Goal: Task Accomplishment & Management: Use online tool/utility

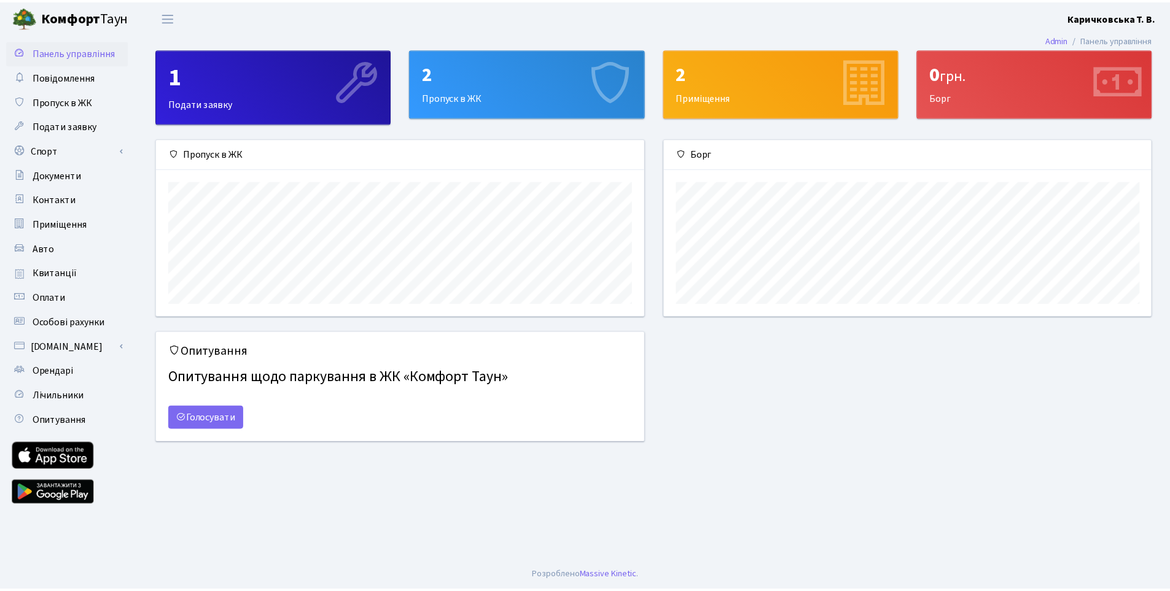
scroll to position [177, 491]
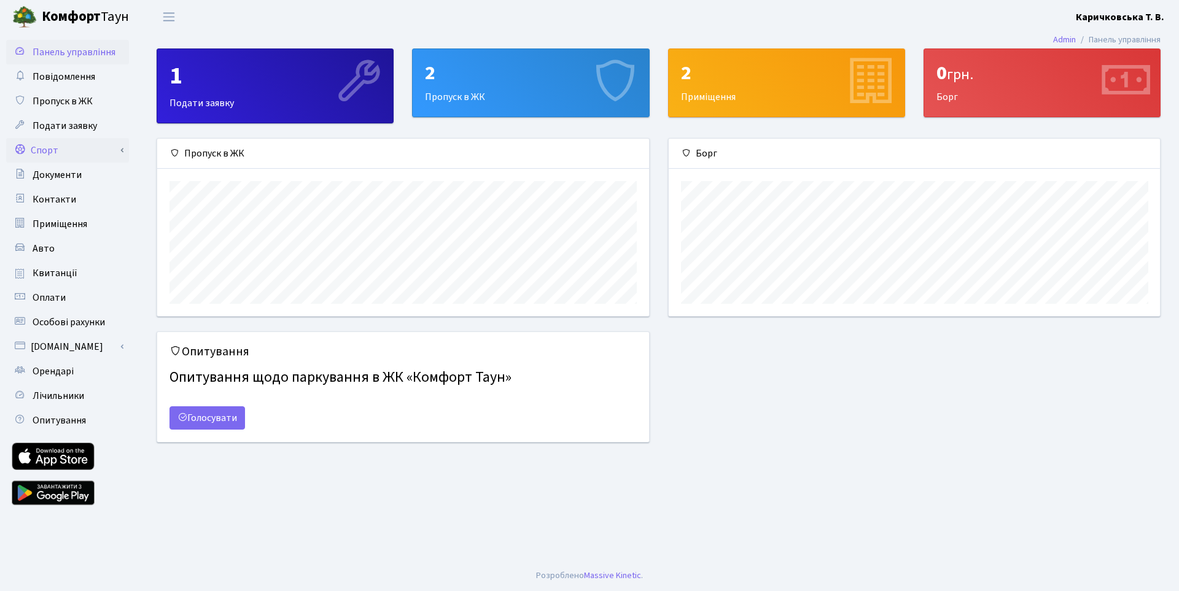
click at [50, 147] on link "Спорт" at bounding box center [67, 150] width 123 height 25
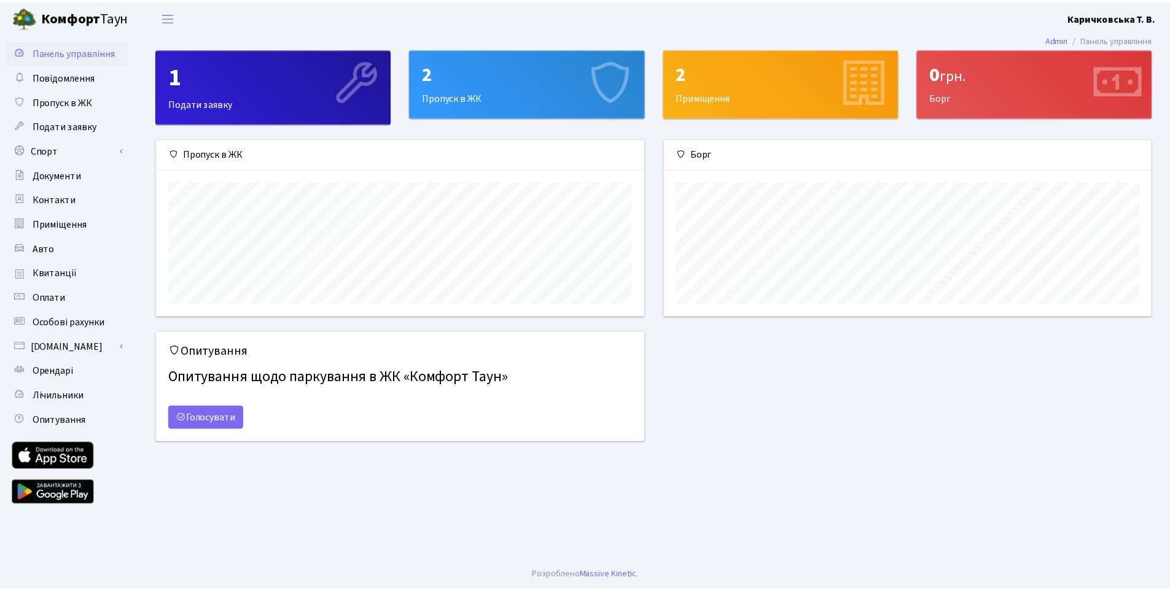
scroll to position [613973, 613663]
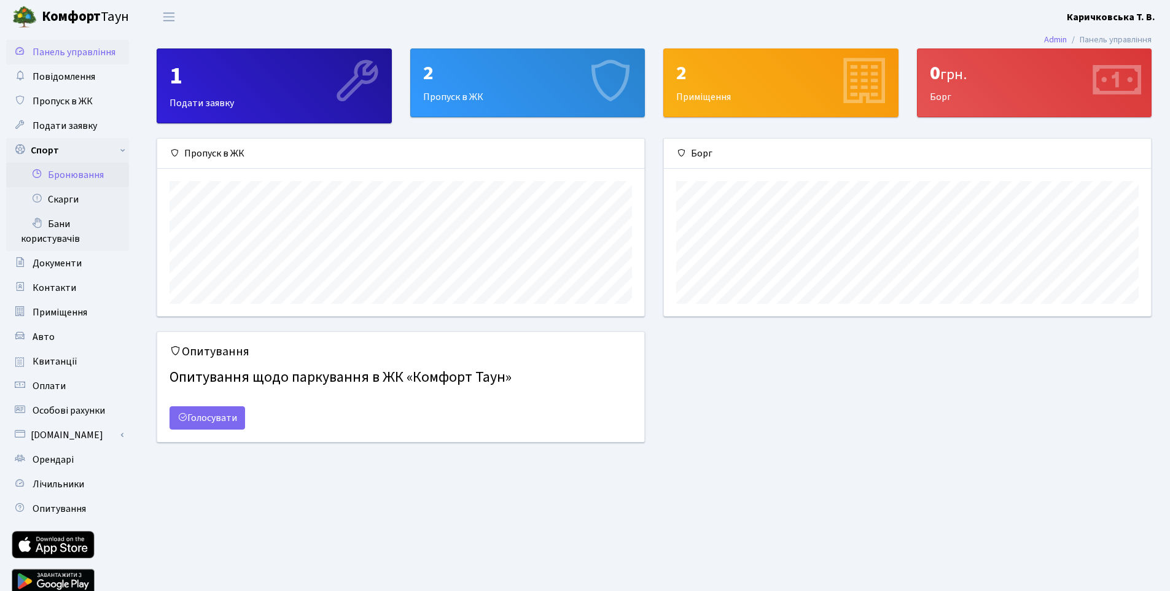
click at [66, 180] on link "Бронювання" at bounding box center [67, 175] width 123 height 25
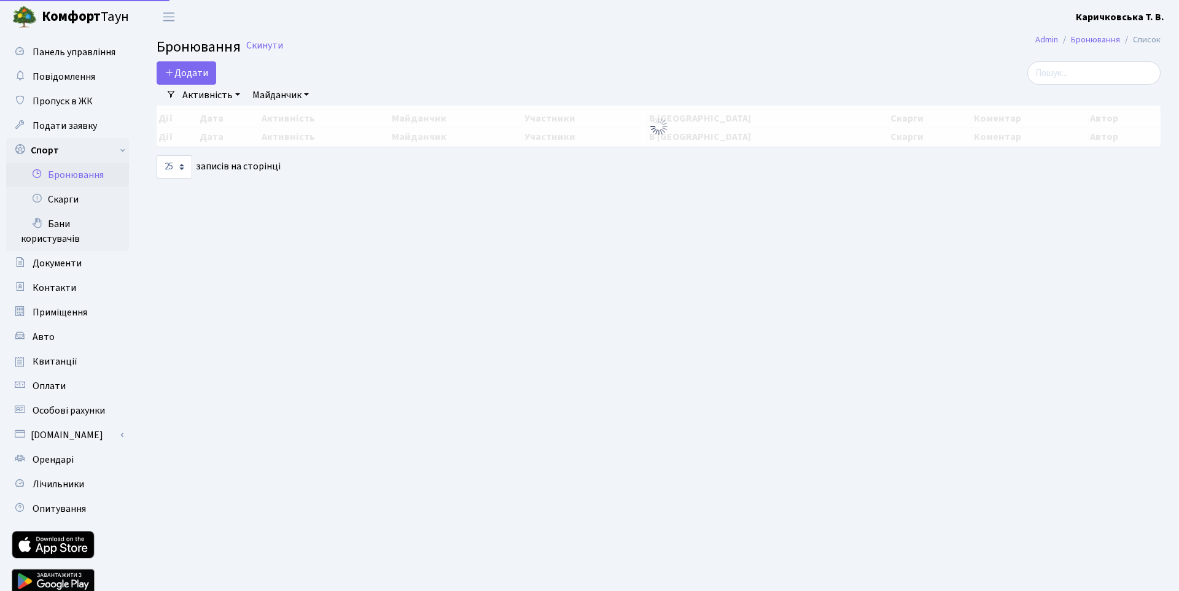
select select "25"
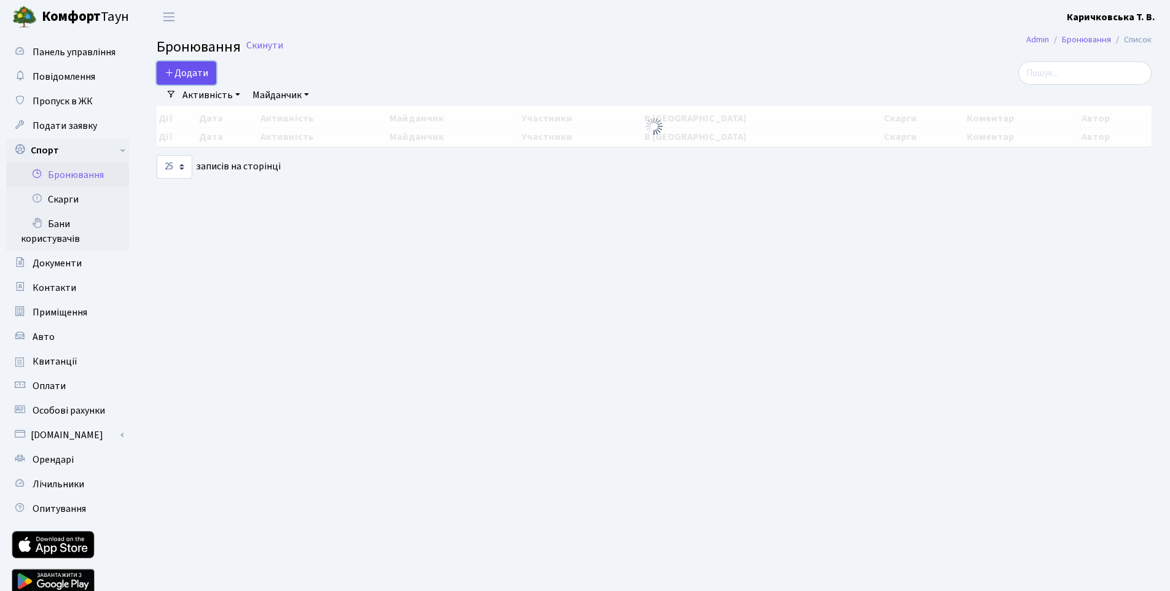
click at [190, 79] on button "Додати" at bounding box center [187, 72] width 60 height 23
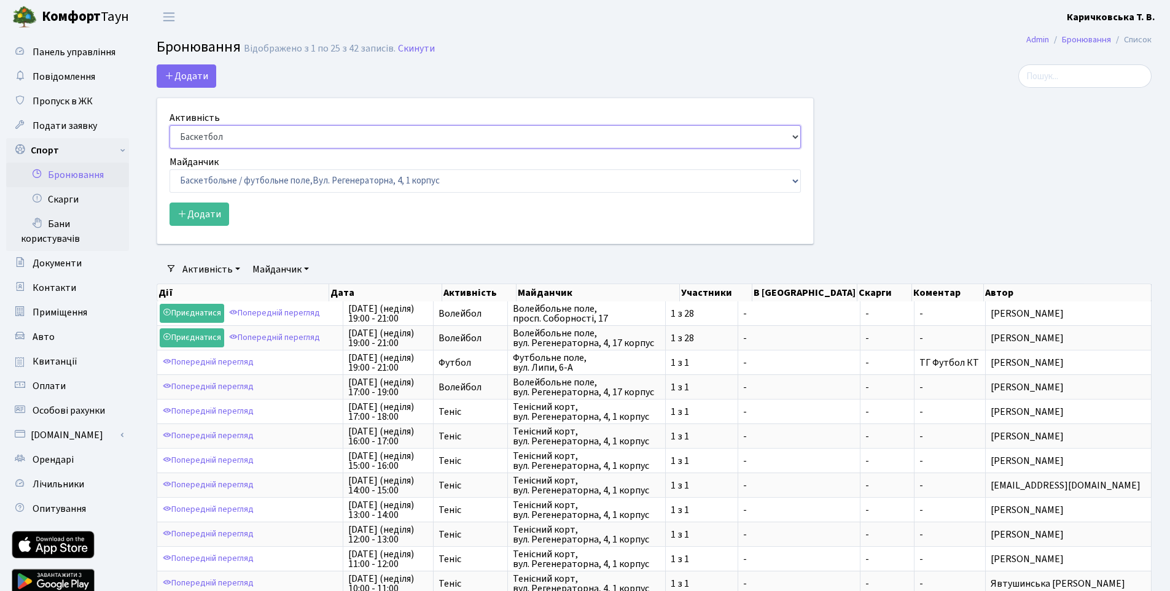
click at [228, 135] on select "Баскетбол Волейбол Йога Катання на роликах Настільний теніс Теніс Футбол Фітнес" at bounding box center [485, 136] width 631 height 23
select select "4"
click at [170, 125] on select "Баскетбол Волейбол Йога Катання на роликах Настільний теніс Теніс Футбол Фітнес" at bounding box center [485, 136] width 631 height 23
click at [213, 185] on select "Баскетбольне / футбольне поле, Вул. Регенераторна, 4, 1 корпус Баскетбольне пол…" at bounding box center [485, 181] width 631 height 23
select select "4"
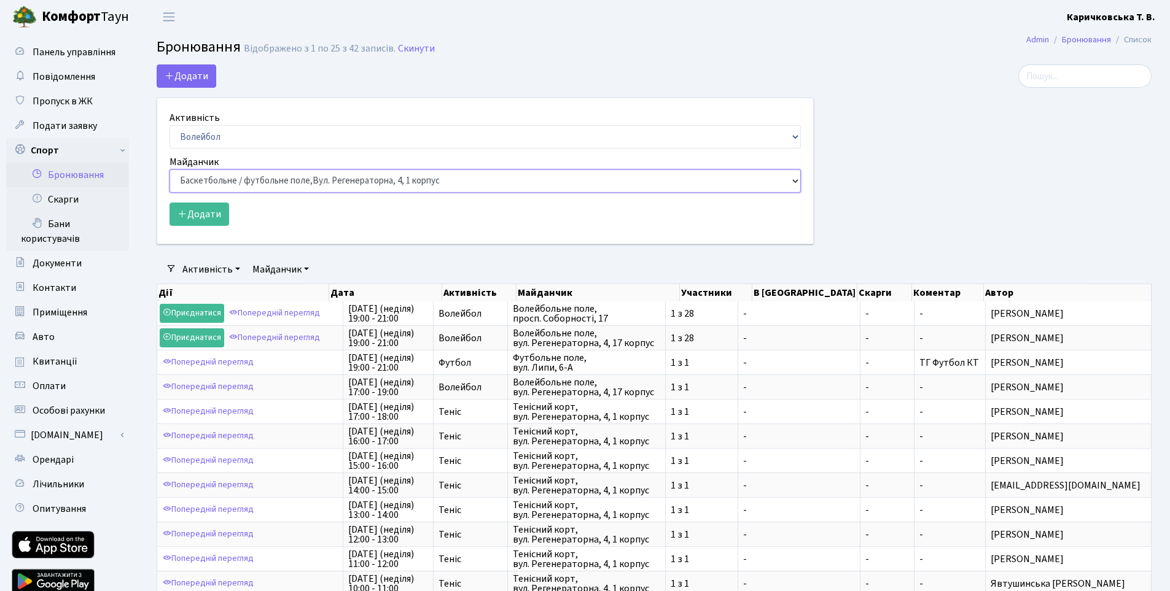
click at [170, 170] on select "Баскетбольне / футбольне поле, Вул. Регенераторна, 4, 1 корпус Баскетбольне пол…" at bounding box center [485, 181] width 631 height 23
click at [289, 221] on div "Додати" at bounding box center [485, 214] width 631 height 23
click at [190, 212] on button "Додати" at bounding box center [200, 214] width 60 height 23
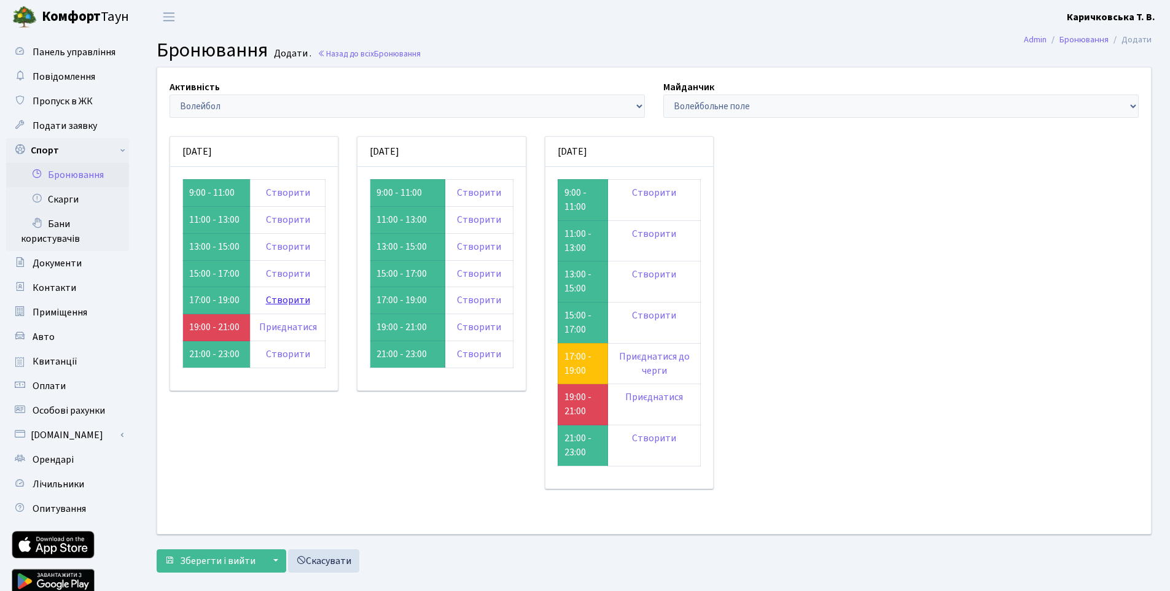
click at [294, 300] on link "Створити" at bounding box center [288, 301] width 44 height 14
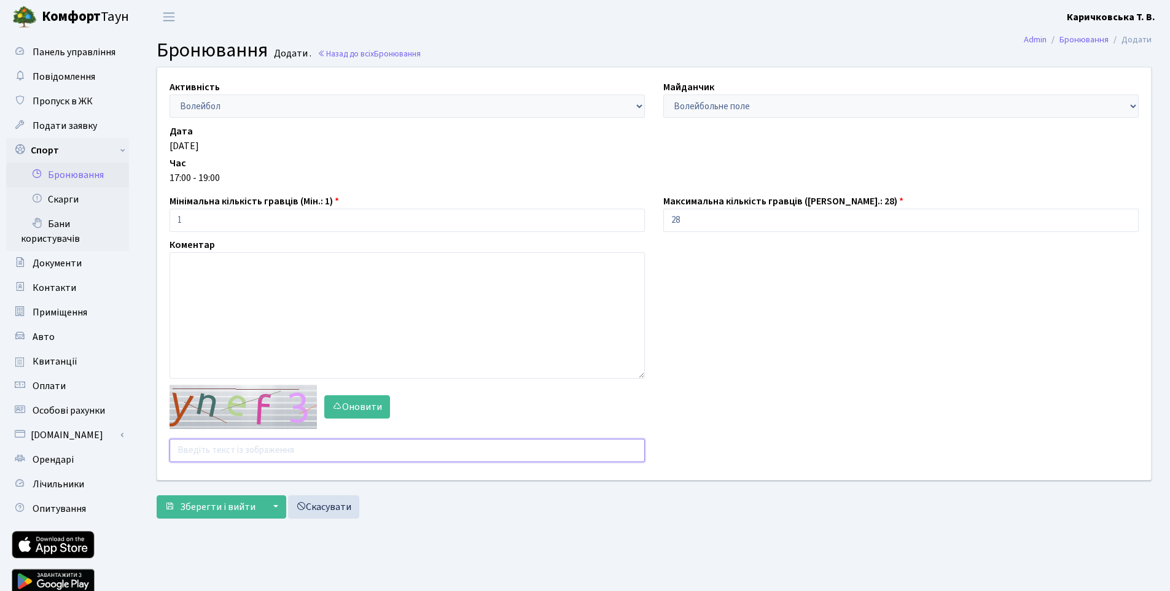
click at [335, 448] on input "text" at bounding box center [407, 450] width 475 height 23
type input "jbetf"
click at [726, 223] on input "28" at bounding box center [900, 220] width 475 height 23
type input "2"
type input "1"
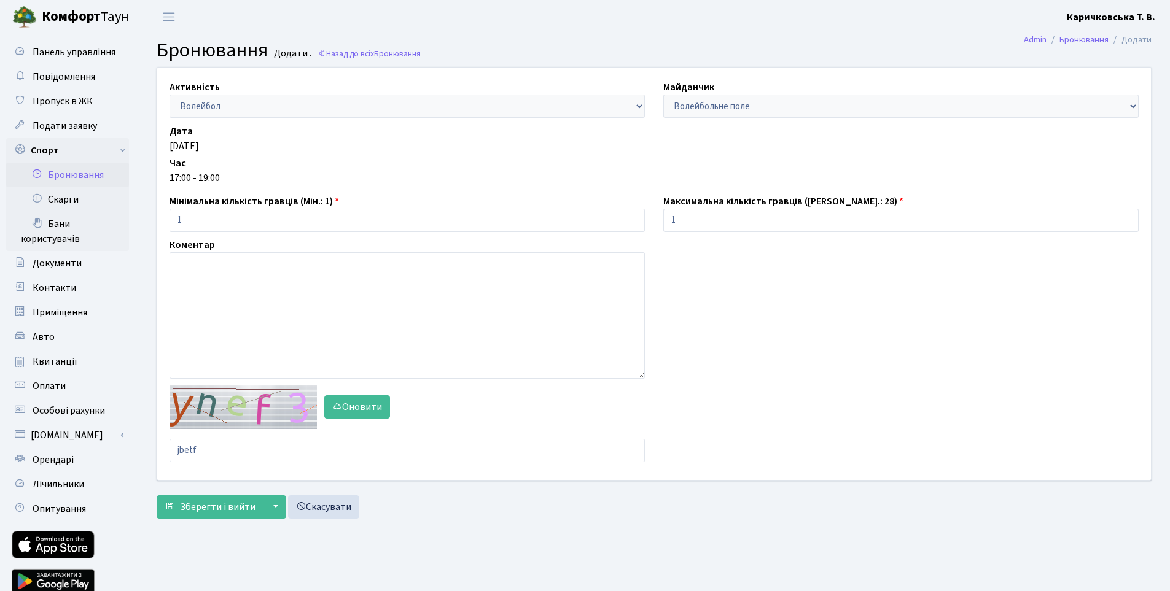
click at [738, 295] on div "Активність - Баскетбол Волейбол Йога Катання на роликах Настільний теніс Теніс …" at bounding box center [654, 274] width 1012 height 413
click at [209, 505] on span "Зберегти і вийти" at bounding box center [218, 508] width 76 height 14
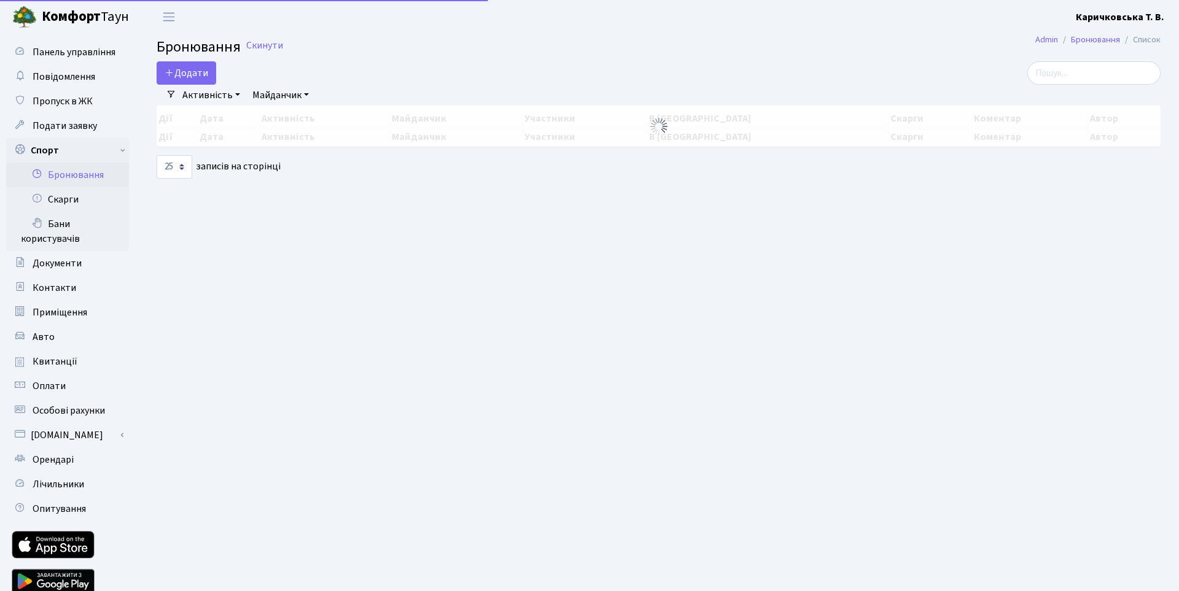
select select "25"
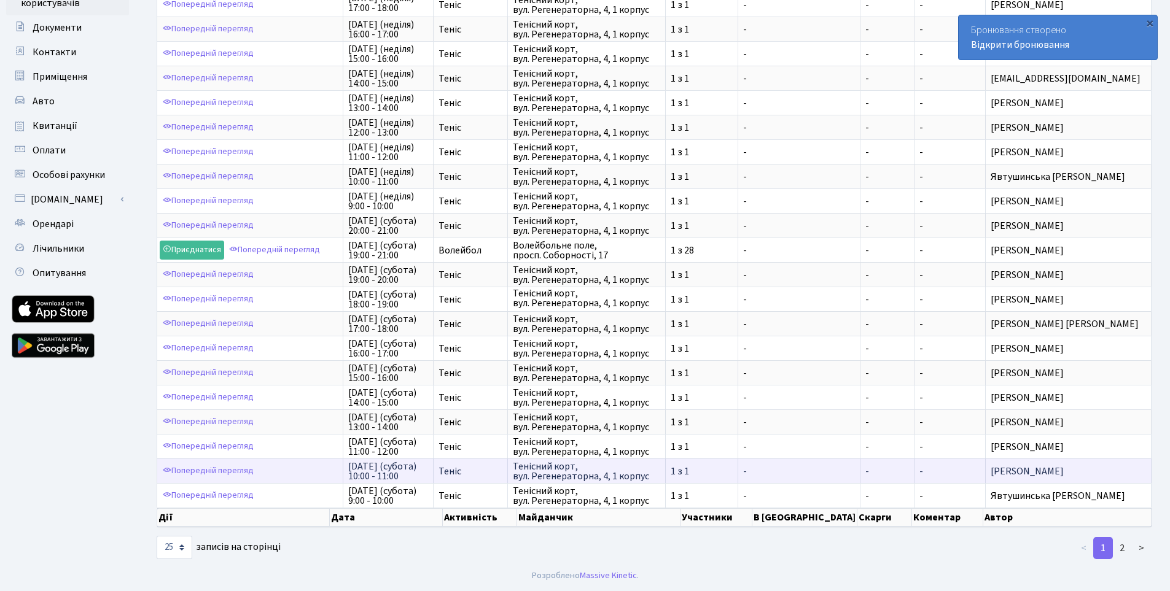
scroll to position [2, 0]
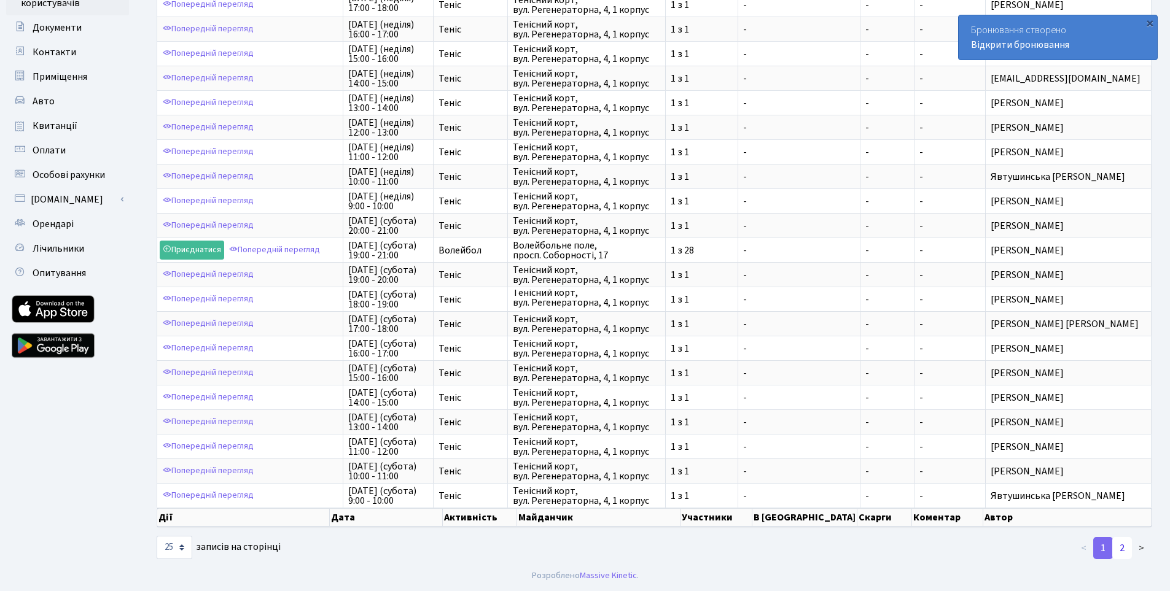
click at [1125, 547] on link "2" at bounding box center [1122, 548] width 20 height 22
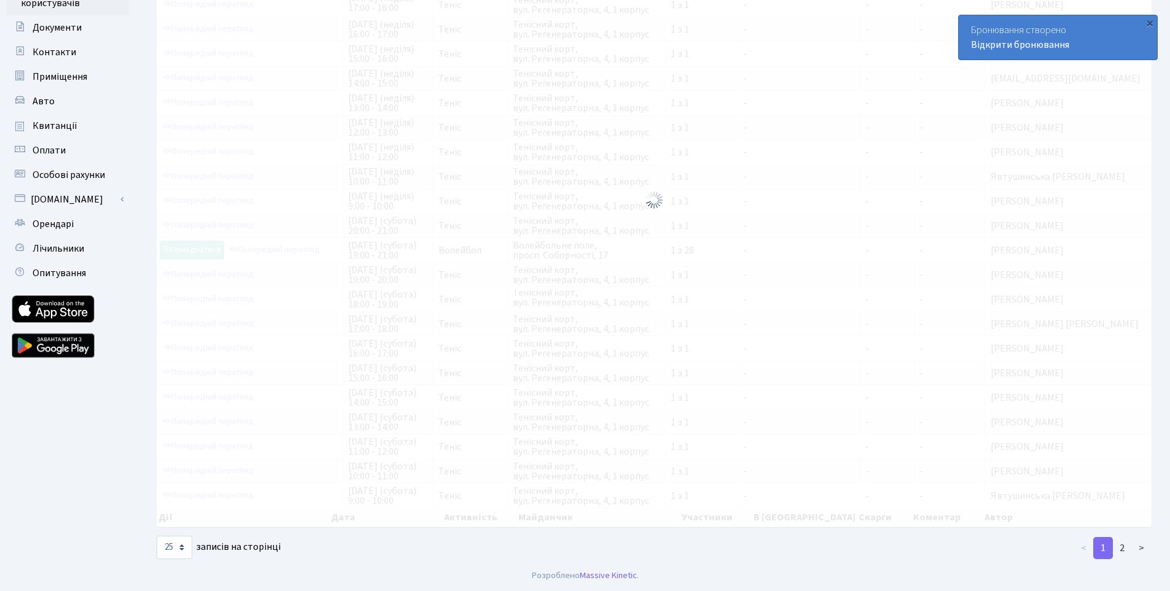
scroll to position [64, 0]
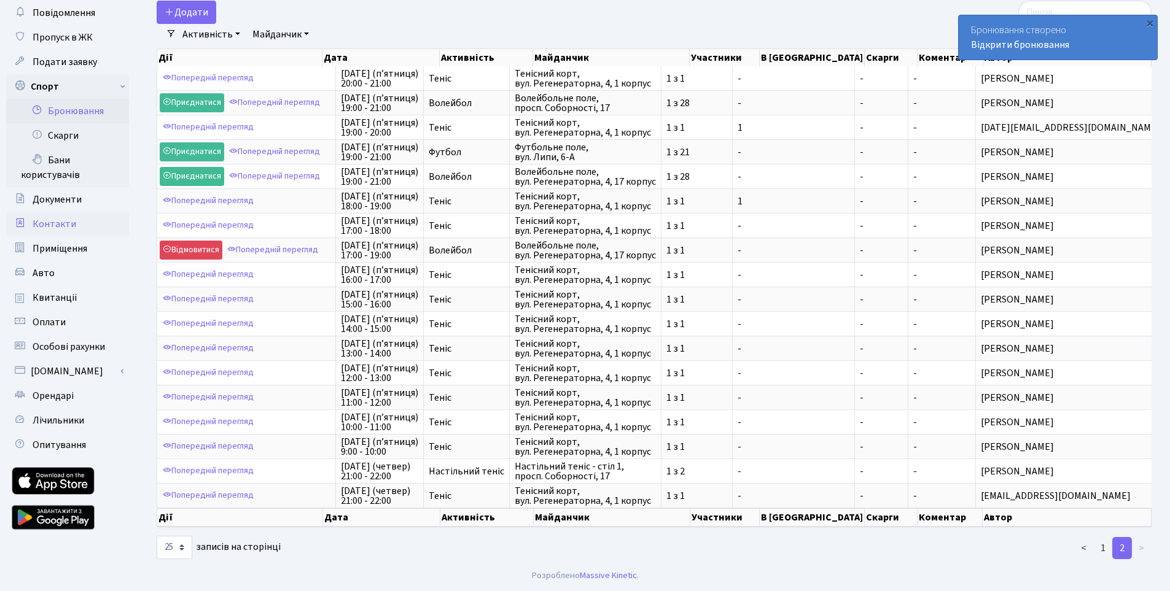
click at [128, 230] on link "Контакти" at bounding box center [67, 224] width 123 height 25
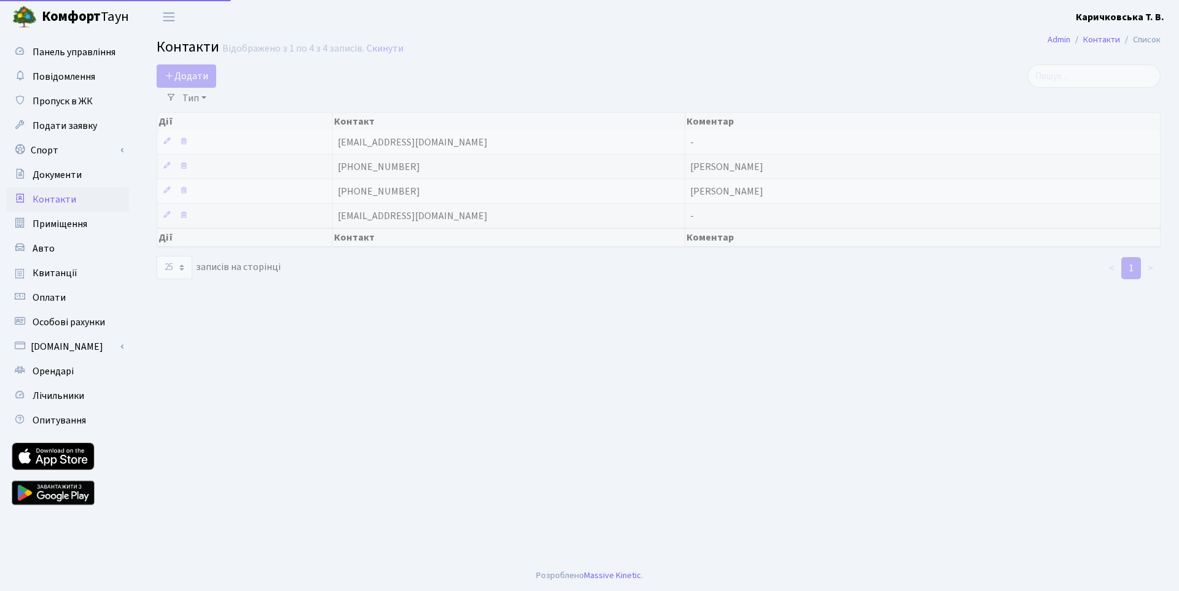
select select "25"
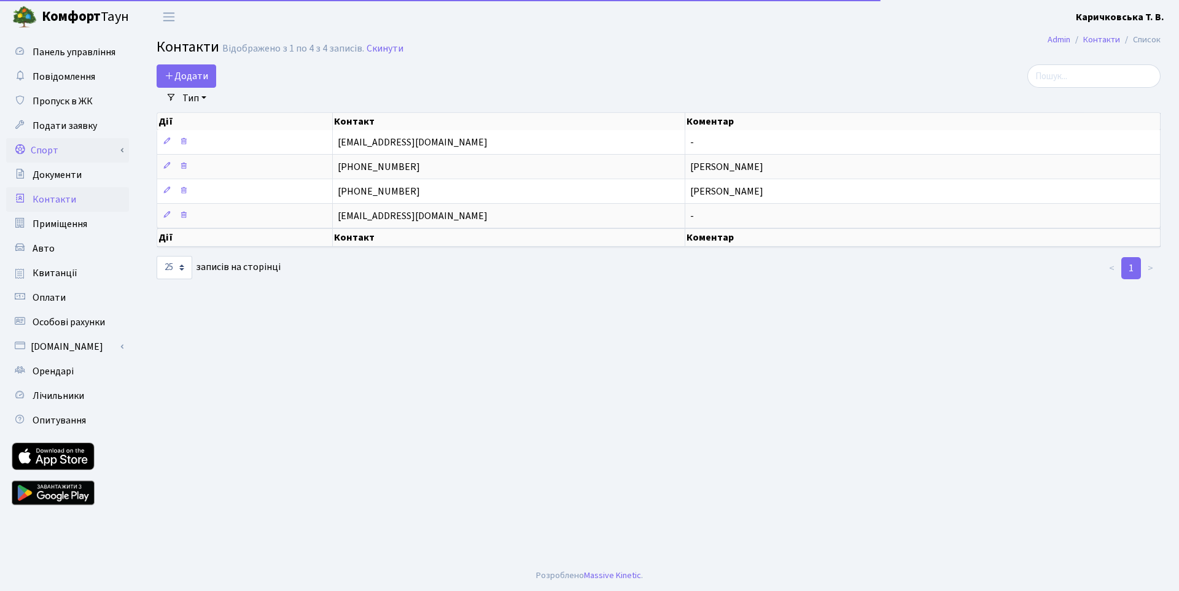
click at [88, 149] on link "Спорт" at bounding box center [67, 150] width 123 height 25
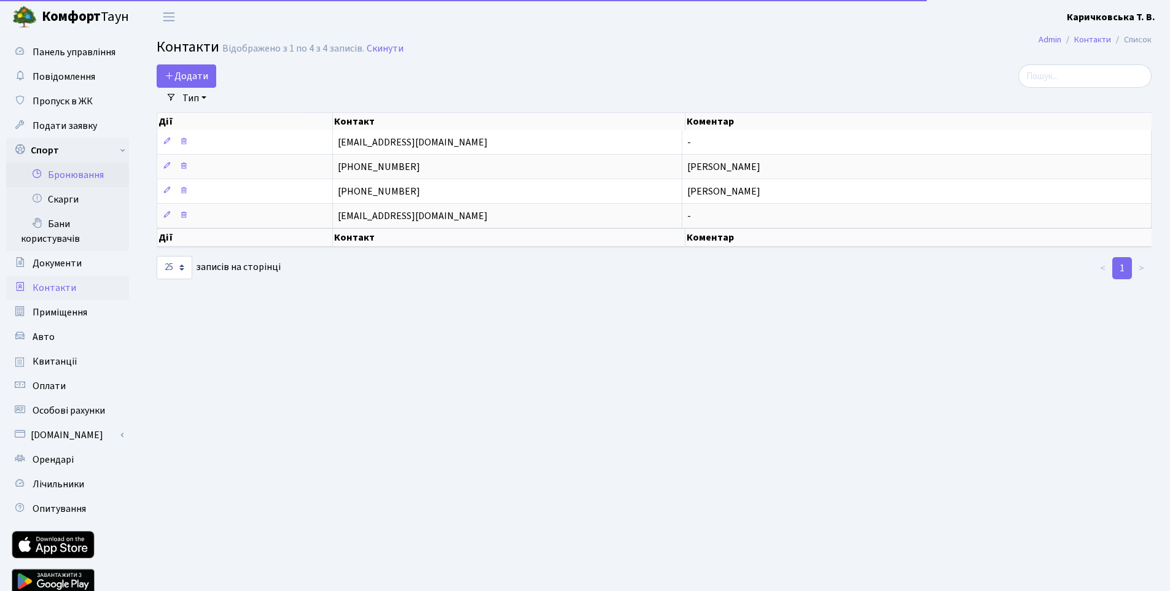
click at [98, 174] on link "Бронювання" at bounding box center [67, 175] width 123 height 25
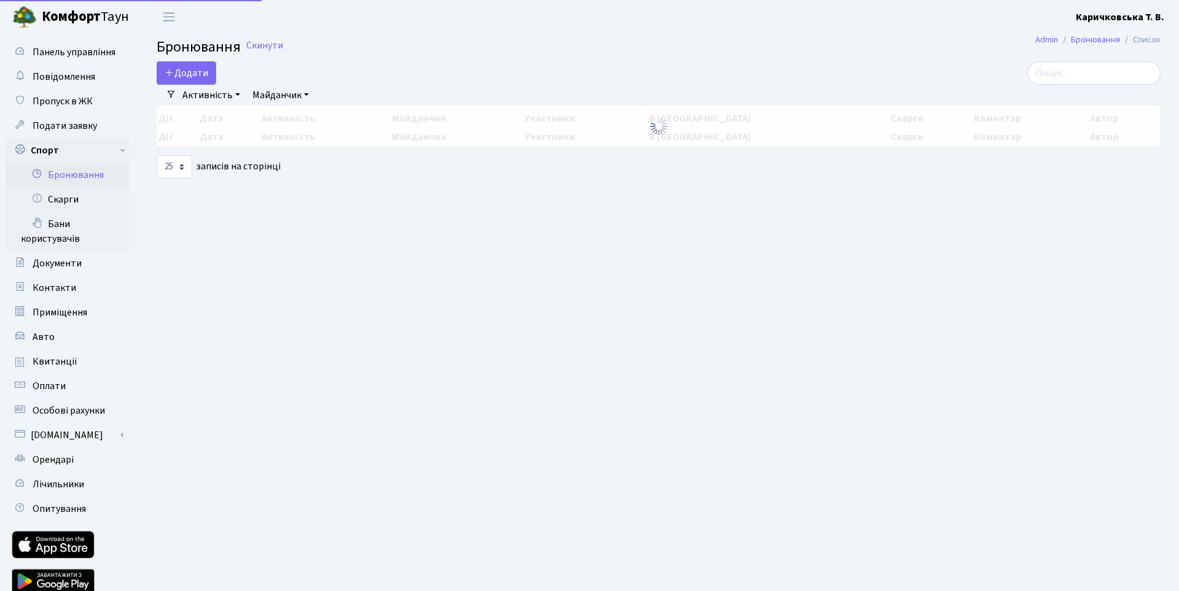
select select "25"
